Goal: Transaction & Acquisition: Download file/media

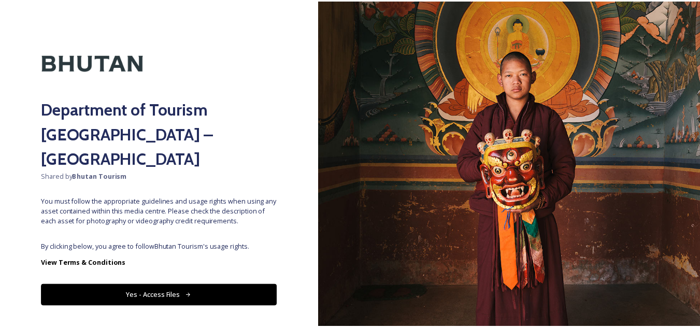
scroll to position [12, 0]
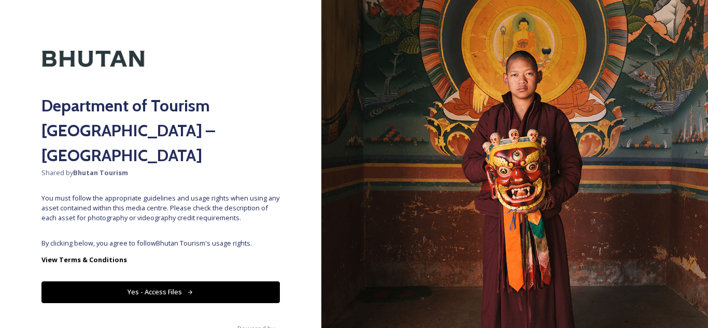
click at [161, 281] on button "Yes - Access Files" at bounding box center [160, 291] width 238 height 21
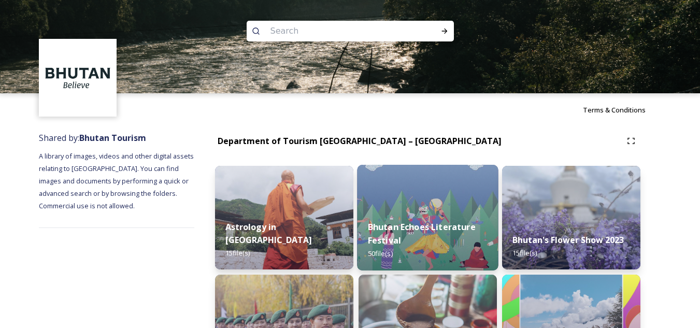
scroll to position [104, 0]
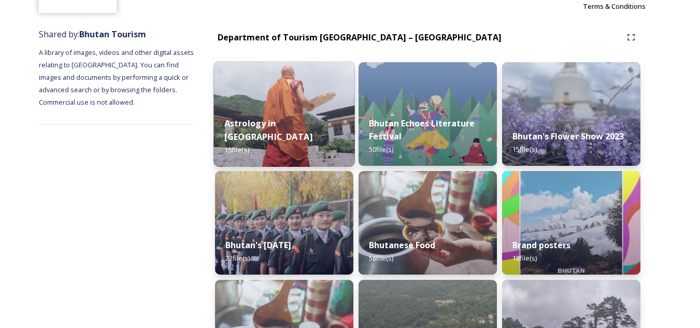
click at [287, 108] on img at bounding box center [284, 114] width 141 height 106
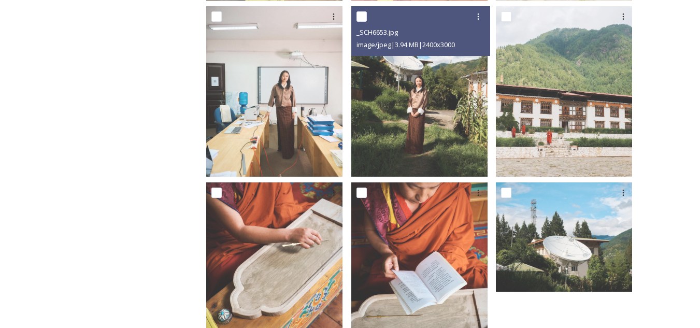
scroll to position [766, 0]
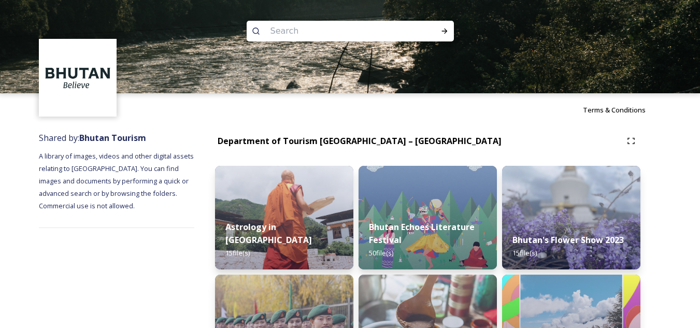
scroll to position [52, 0]
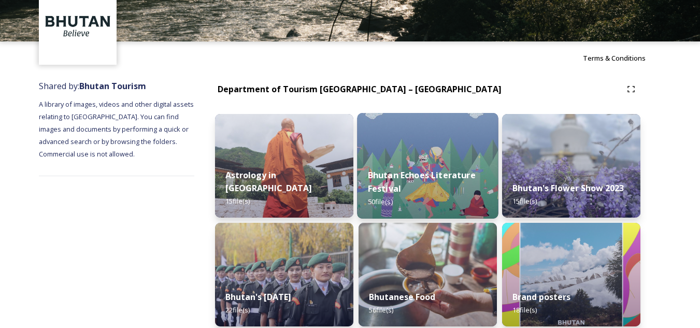
click at [449, 155] on img at bounding box center [427, 166] width 141 height 106
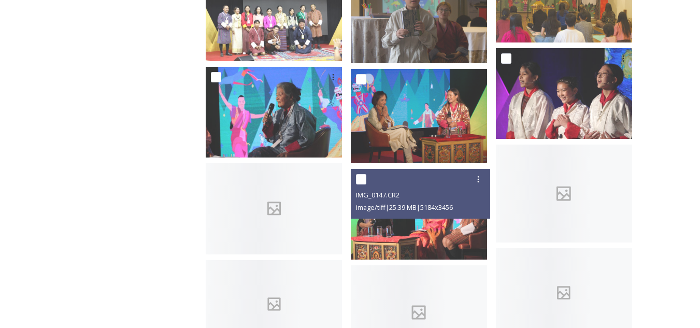
scroll to position [1088, 0]
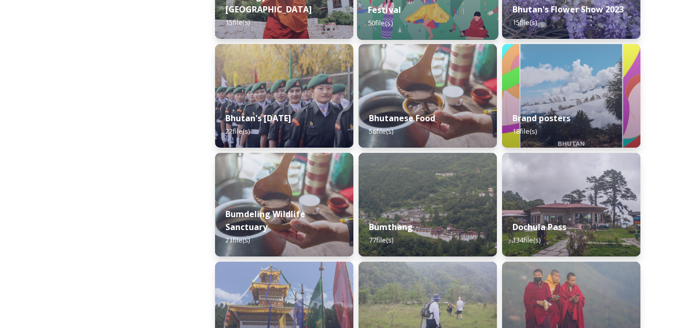
scroll to position [311, 0]
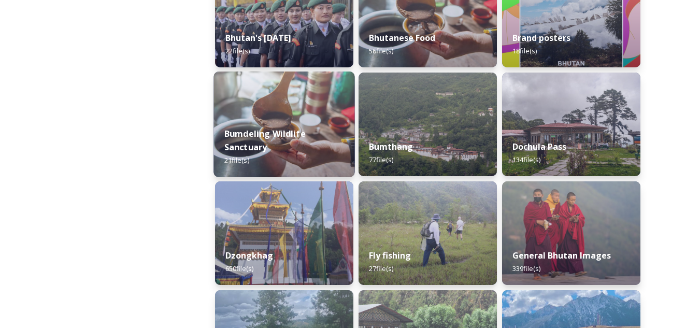
click at [292, 109] on img at bounding box center [284, 125] width 141 height 106
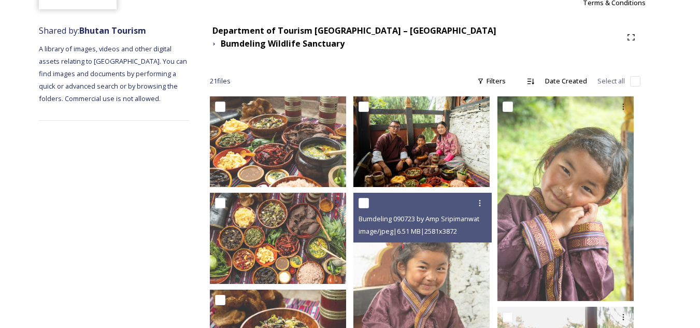
scroll to position [104, 0]
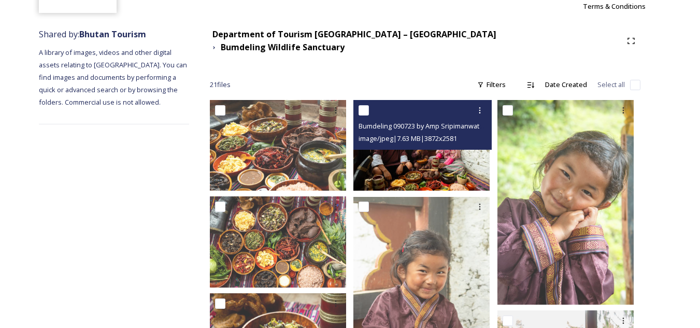
click at [443, 158] on img at bounding box center [421, 145] width 136 height 91
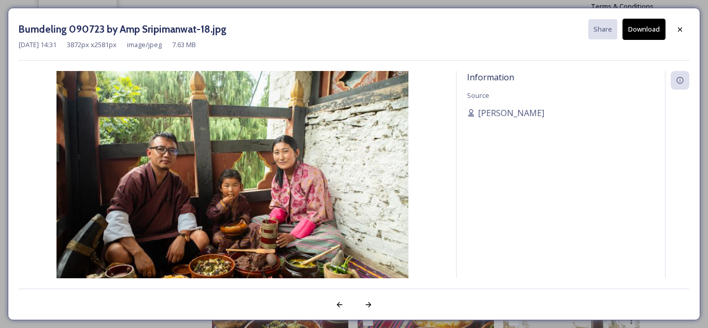
click at [211, 165] on img at bounding box center [232, 188] width 427 height 235
click at [677, 32] on icon at bounding box center [680, 29] width 8 height 8
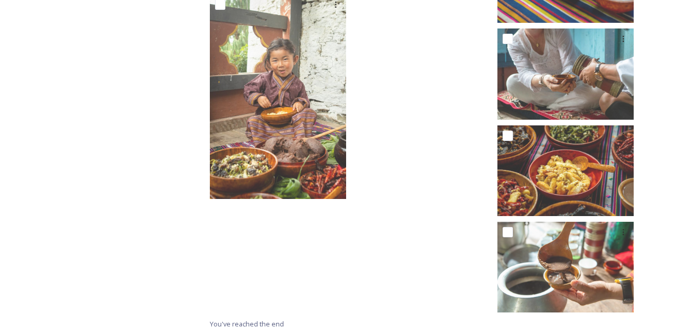
scroll to position [964, 0]
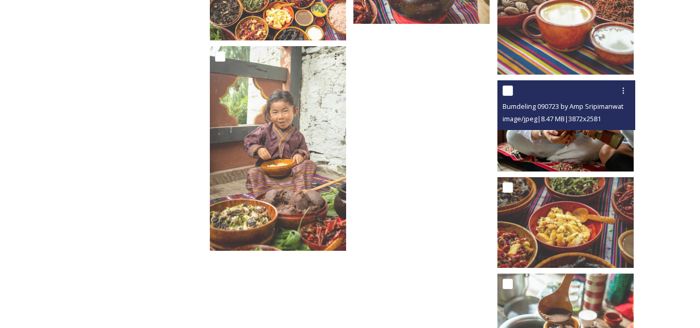
click at [546, 139] on img at bounding box center [566, 125] width 136 height 91
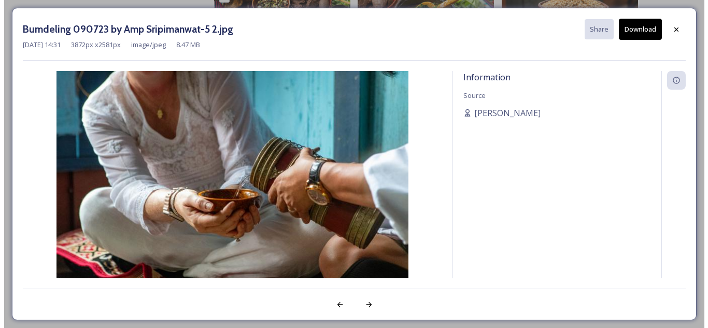
scroll to position [919, 0]
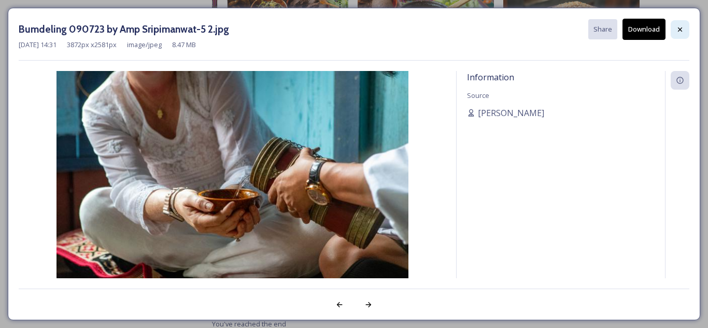
click at [678, 26] on icon at bounding box center [680, 29] width 8 height 8
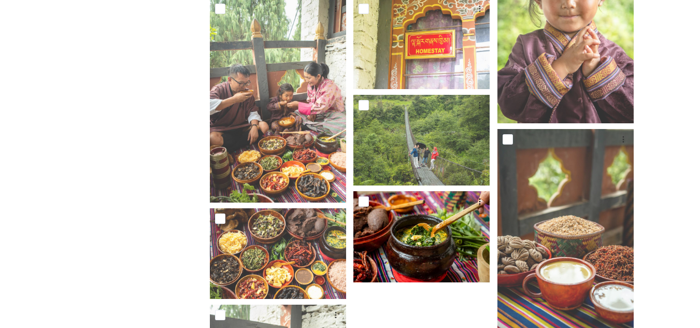
scroll to position [705, 0]
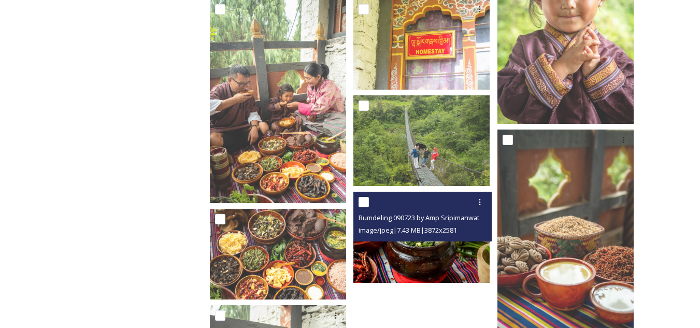
click at [432, 246] on img at bounding box center [421, 237] width 136 height 91
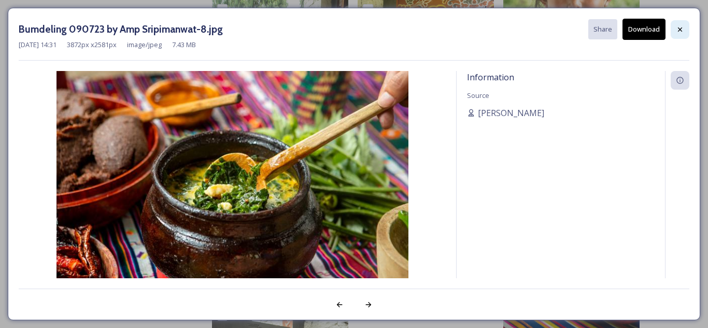
click at [683, 32] on icon at bounding box center [680, 29] width 8 height 8
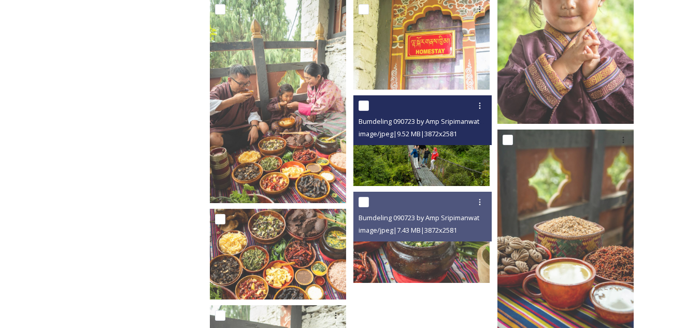
click at [448, 150] on img at bounding box center [421, 140] width 136 height 91
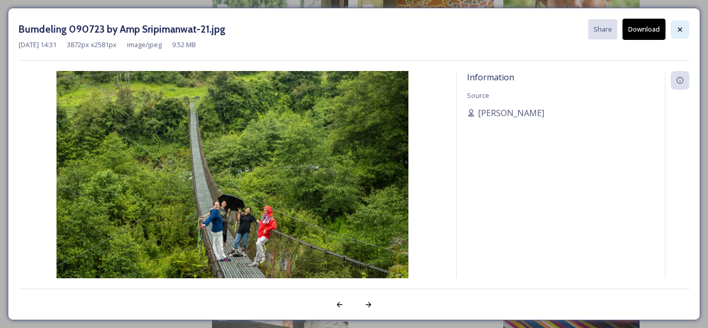
click at [684, 30] on icon at bounding box center [680, 29] width 8 height 8
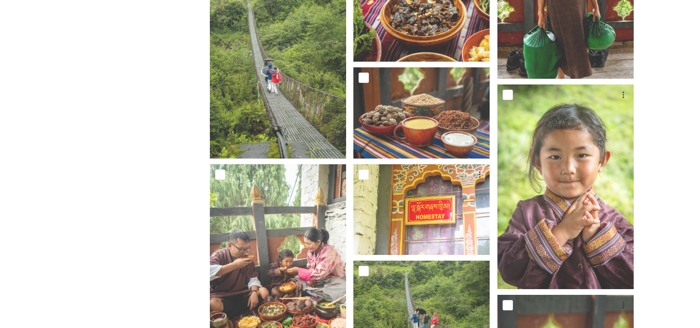
scroll to position [498, 0]
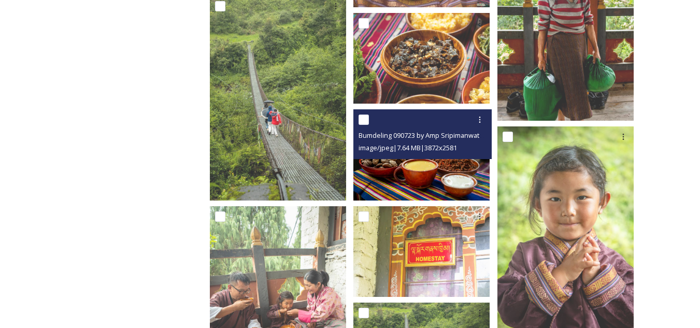
click at [422, 169] on img at bounding box center [421, 154] width 136 height 91
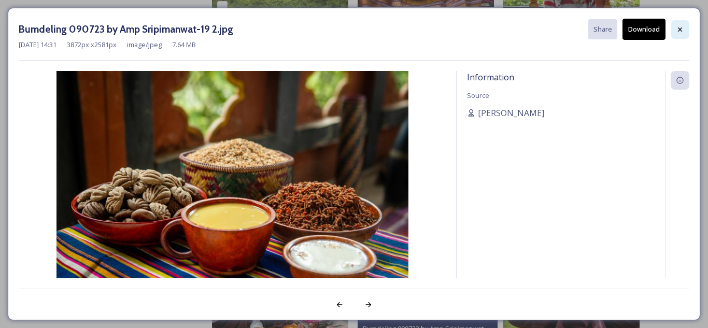
click at [680, 30] on icon at bounding box center [680, 29] width 4 height 4
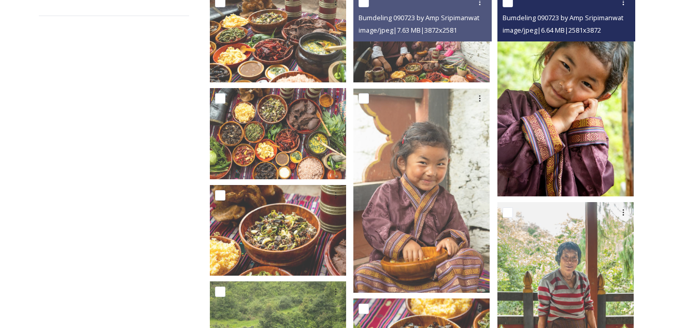
scroll to position [187, 0]
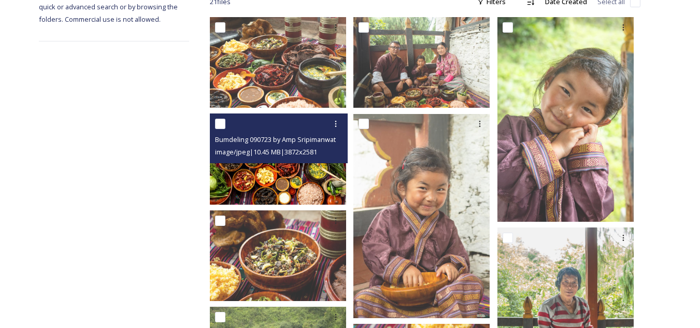
click at [272, 170] on img at bounding box center [278, 158] width 136 height 91
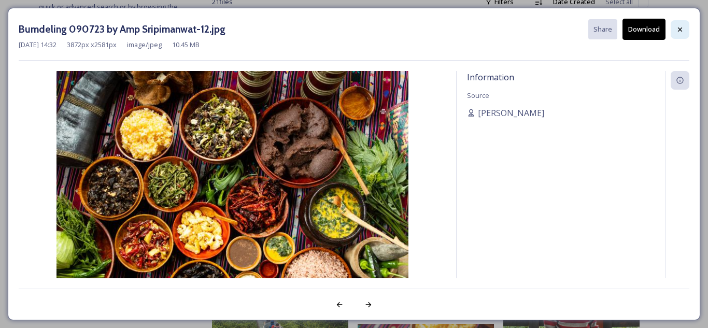
click at [675, 31] on div at bounding box center [680, 29] width 19 height 19
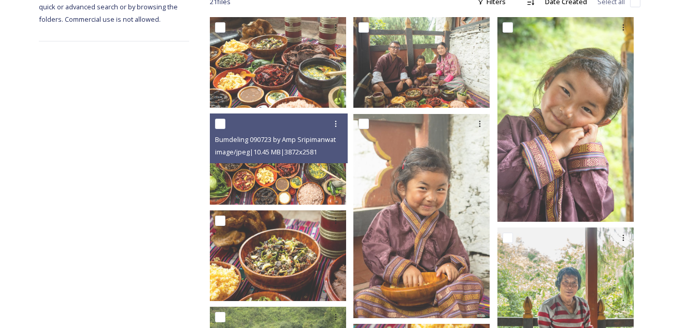
scroll to position [83, 0]
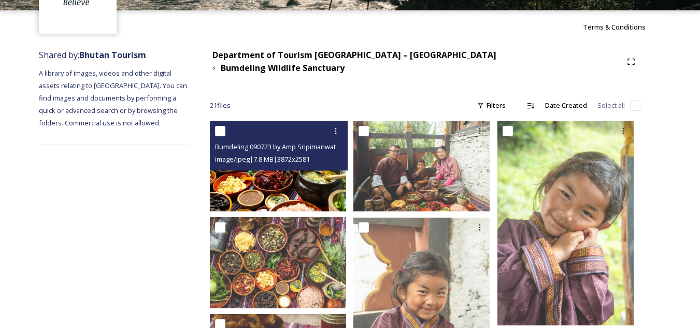
click at [296, 183] on img at bounding box center [278, 166] width 136 height 91
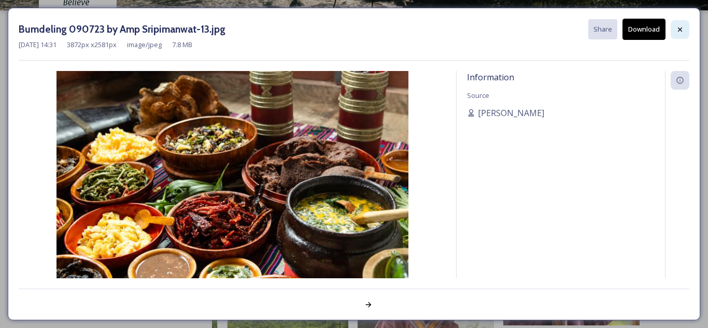
click at [680, 29] on icon at bounding box center [680, 29] width 4 height 4
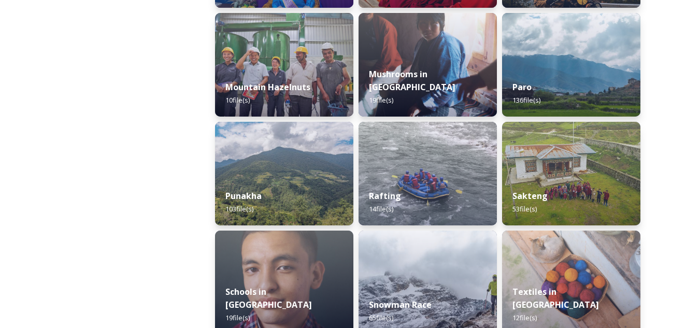
scroll to position [933, 0]
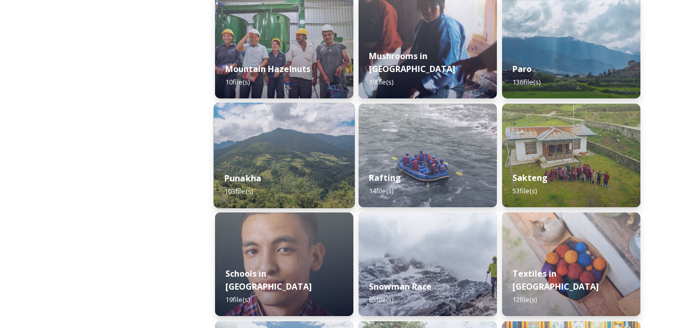
click at [303, 183] on div "Punakha 103 file(s)" at bounding box center [284, 184] width 141 height 47
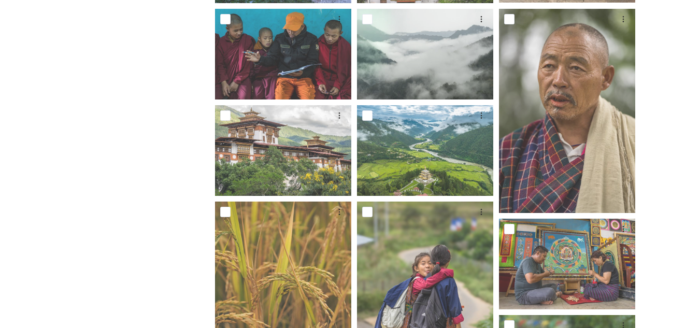
scroll to position [985, 0]
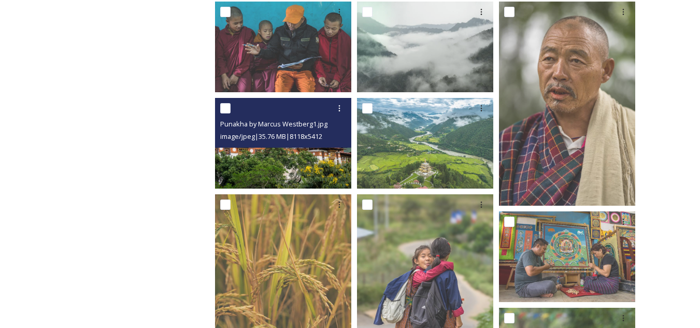
click at [306, 161] on img at bounding box center [283, 143] width 136 height 91
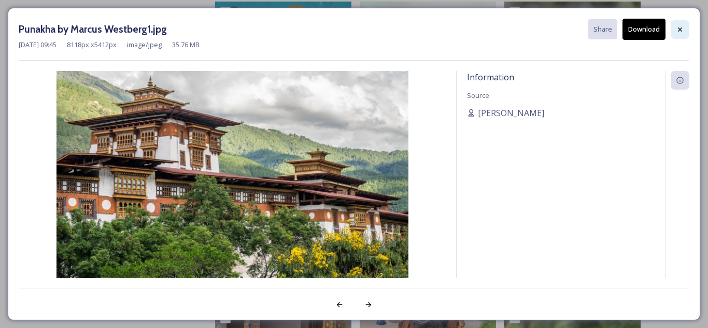
click at [680, 32] on icon at bounding box center [680, 29] width 8 height 8
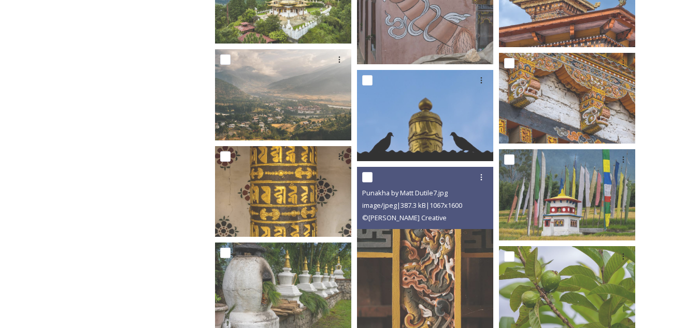
scroll to position [3058, 0]
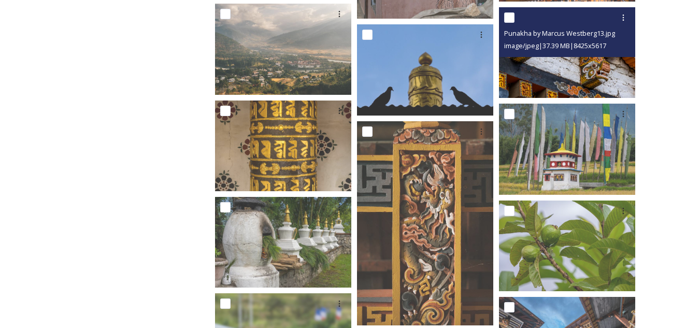
click at [561, 72] on img at bounding box center [567, 52] width 136 height 91
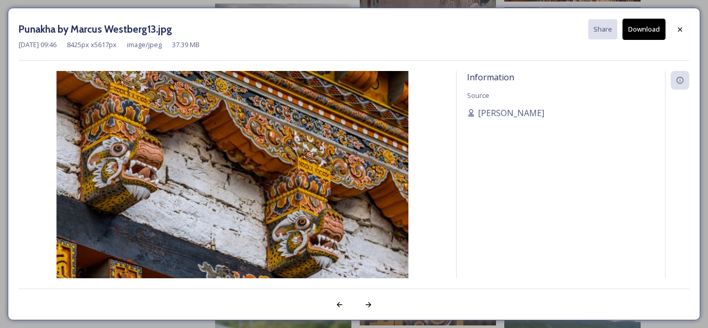
drag, startPoint x: 681, startPoint y: 34, endPoint x: 642, endPoint y: 70, distance: 53.5
click at [681, 34] on div at bounding box center [680, 29] width 19 height 19
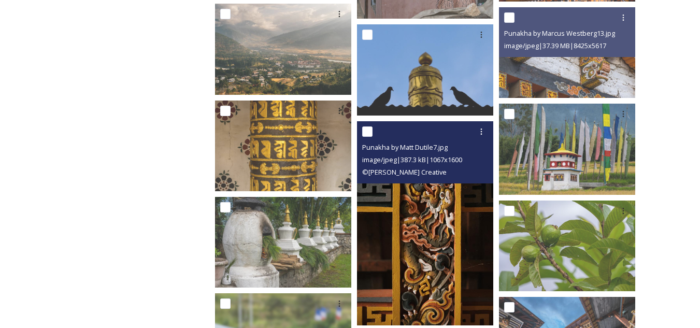
click at [445, 233] on img at bounding box center [425, 223] width 136 height 204
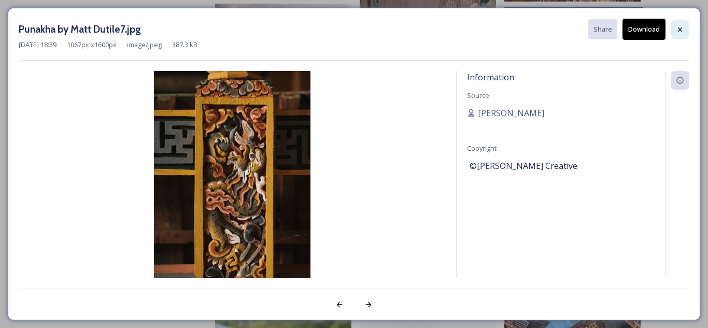
click at [682, 29] on icon at bounding box center [680, 29] width 8 height 8
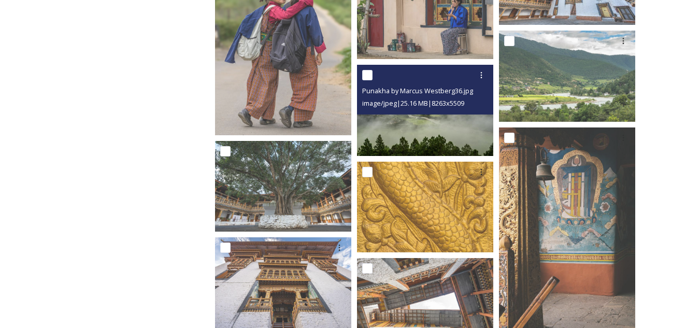
scroll to position [3524, 0]
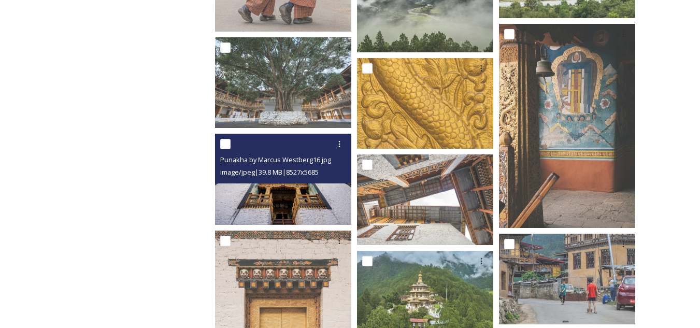
click at [265, 193] on img at bounding box center [283, 179] width 136 height 91
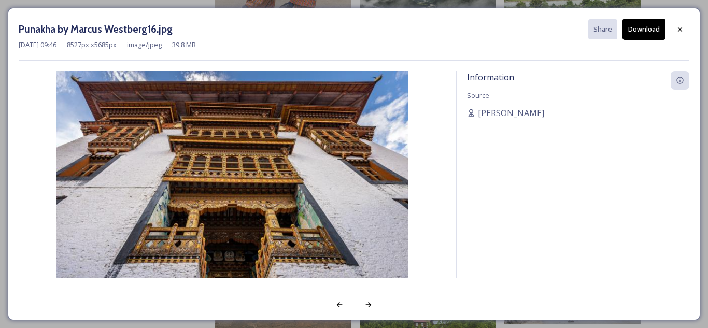
click at [645, 33] on button "Download" at bounding box center [643, 29] width 43 height 21
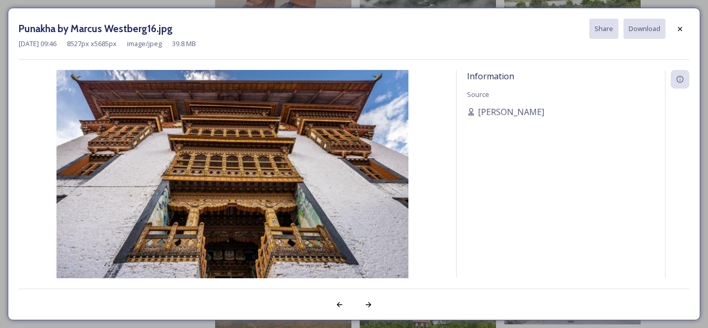
click at [478, 140] on div "Information Source [PERSON_NAME]" at bounding box center [561, 173] width 208 height 207
drag, startPoint x: 671, startPoint y: 44, endPoint x: 675, endPoint y: 32, distance: 13.1
click at [671, 43] on div "[DATE] 09:46 8527 px x 5685 px image/jpeg 39.8 MB" at bounding box center [354, 44] width 671 height 10
click at [676, 30] on icon at bounding box center [680, 29] width 8 height 8
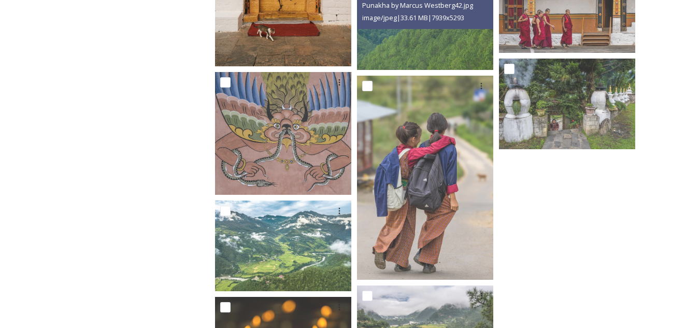
scroll to position [3768, 0]
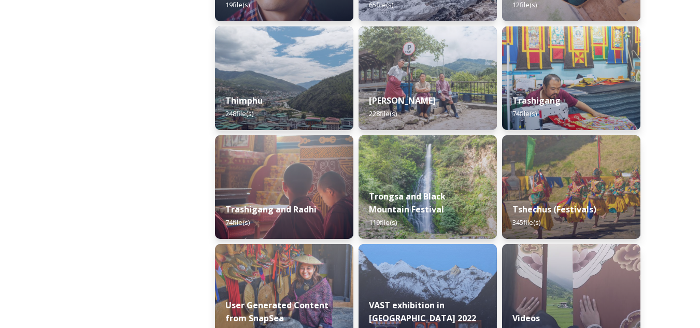
scroll to position [1244, 0]
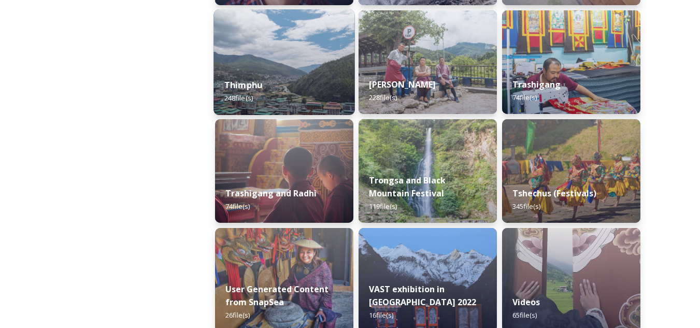
click at [314, 72] on div "Thimphu 248 file(s)" at bounding box center [284, 91] width 141 height 47
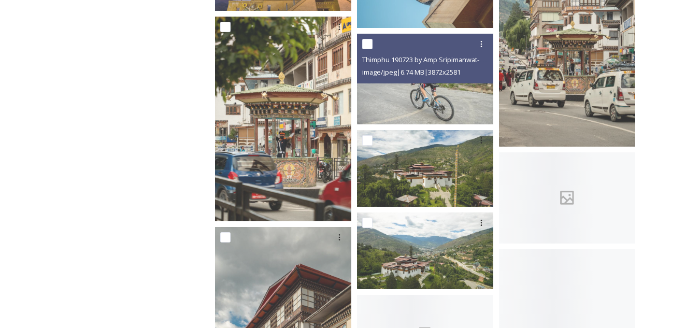
scroll to position [777, 0]
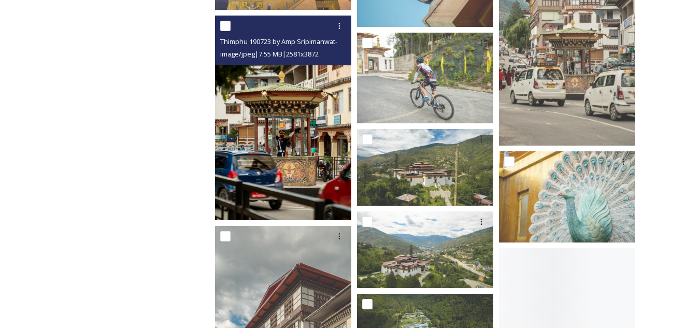
click at [294, 142] on img at bounding box center [283, 118] width 136 height 205
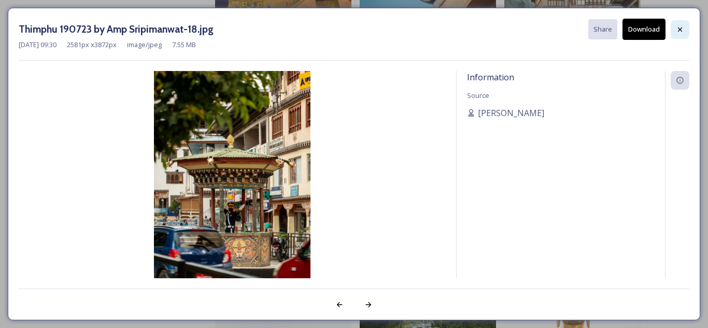
click at [678, 31] on icon at bounding box center [680, 29] width 8 height 8
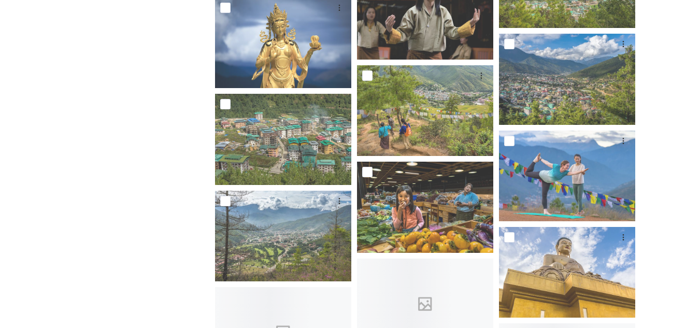
scroll to position [1607, 0]
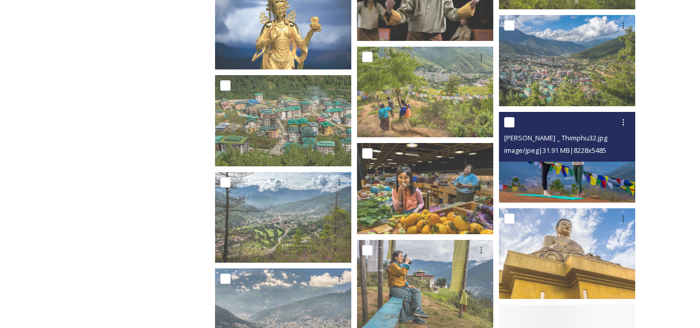
click at [576, 176] on img at bounding box center [567, 157] width 136 height 91
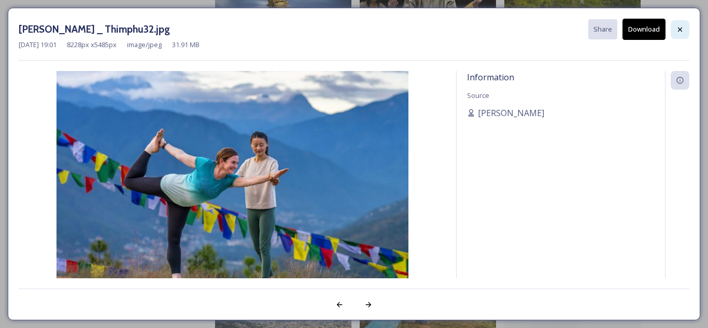
click at [686, 30] on div at bounding box center [680, 29] width 19 height 19
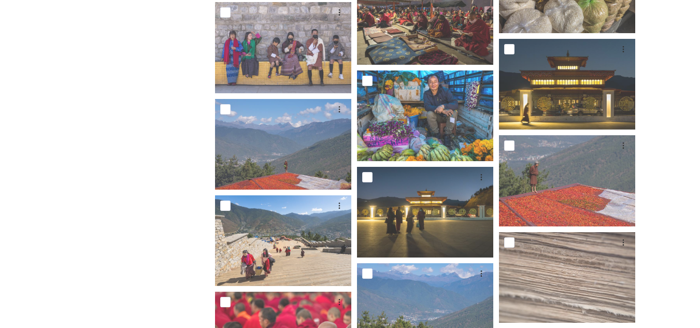
scroll to position [2643, 0]
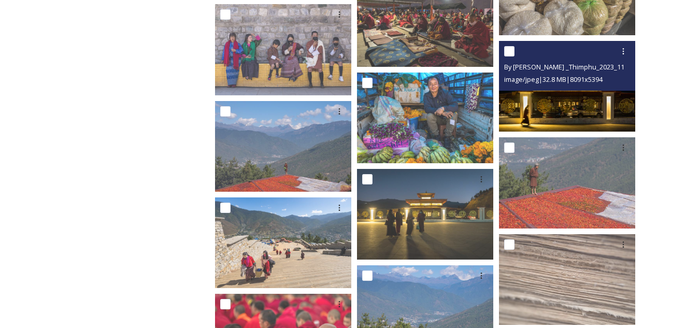
click at [568, 108] on img at bounding box center [567, 86] width 136 height 91
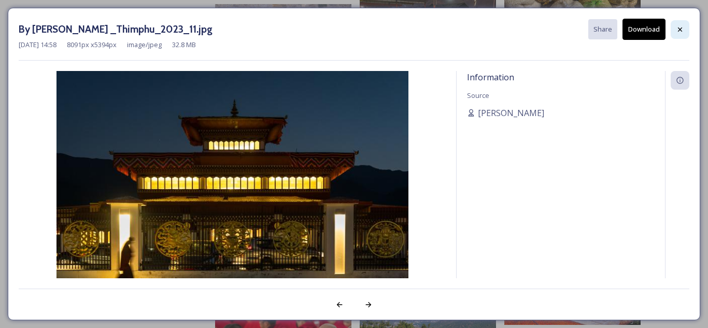
click at [678, 27] on icon at bounding box center [680, 29] width 4 height 4
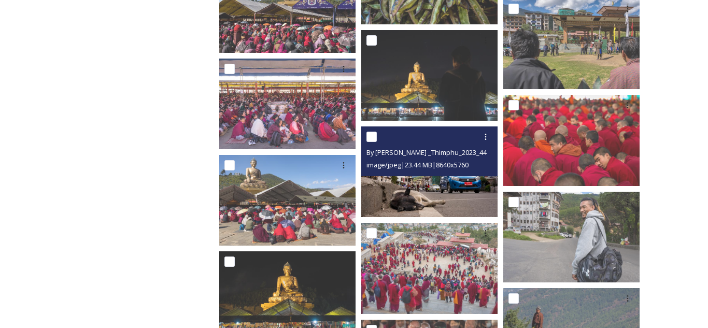
scroll to position [3109, 0]
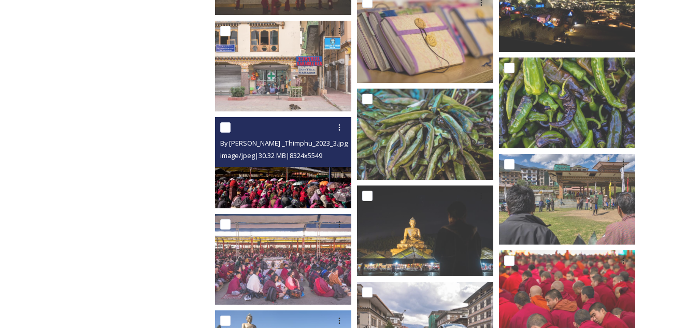
click at [300, 185] on img at bounding box center [283, 162] width 136 height 91
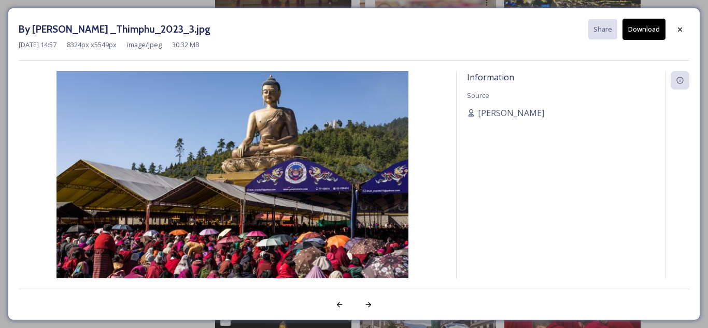
click at [645, 31] on button "Download" at bounding box center [643, 29] width 43 height 21
